Goal: Task Accomplishment & Management: Use online tool/utility

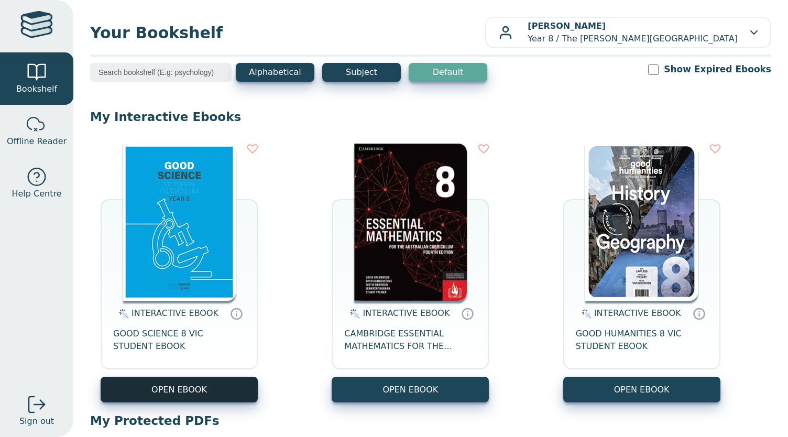
click at [183, 394] on button "OPEN EBOOK" at bounding box center [179, 390] width 157 height 26
